Goal: Task Accomplishment & Management: Use online tool/utility

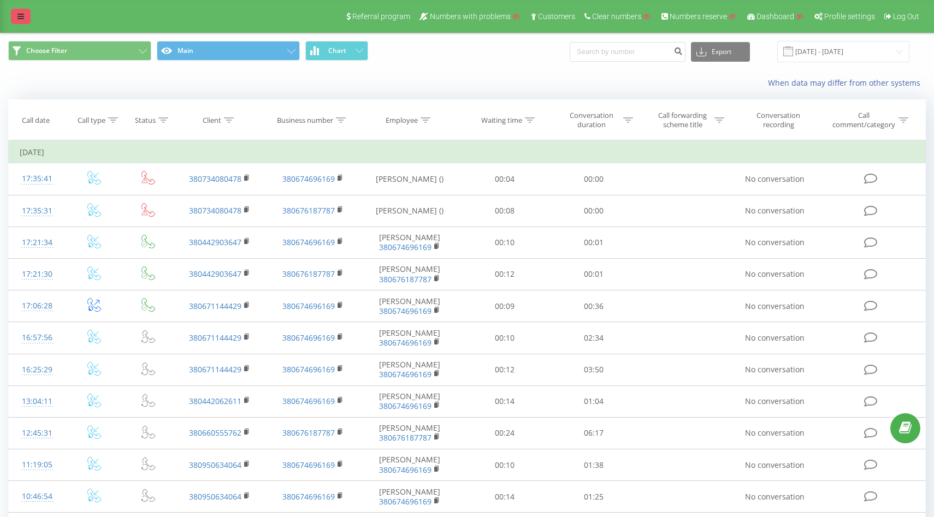
click at [15, 9] on div "Referral program Numbers with problems Customers Clear numbers Numbers reserve …" at bounding box center [467, 16] width 934 height 33
click at [26, 10] on link at bounding box center [21, 16] width 20 height 15
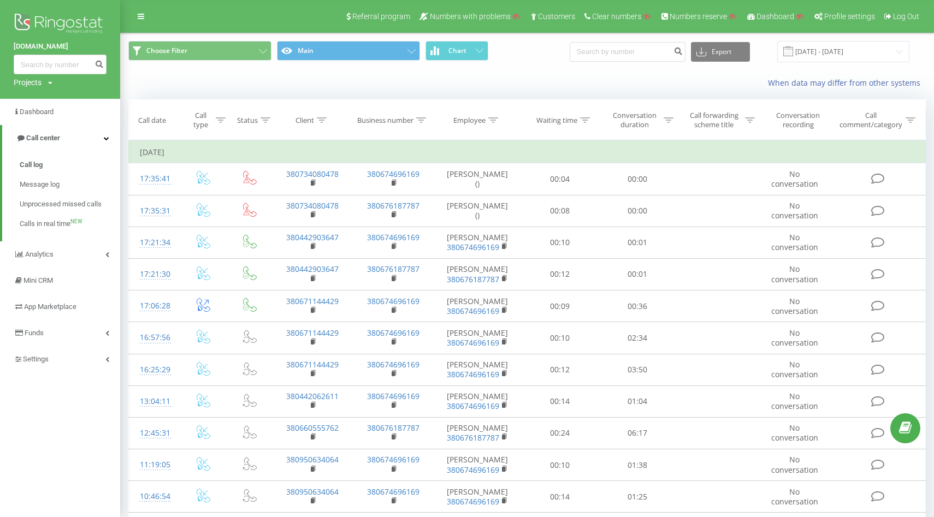
click at [39, 83] on div "Projects" at bounding box center [28, 82] width 28 height 11
click at [43, 100] on input "text" at bounding box center [44, 99] width 55 height 16
paste input "[DOMAIN_NAME]"
type input "[DOMAIN_NAME]"
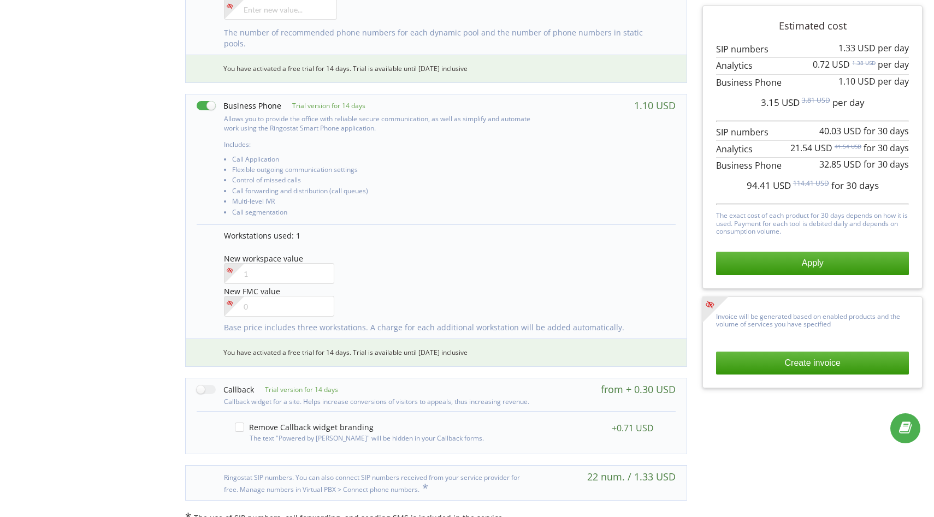
scroll to position [450, 0]
